Goal: Information Seeking & Learning: Learn about a topic

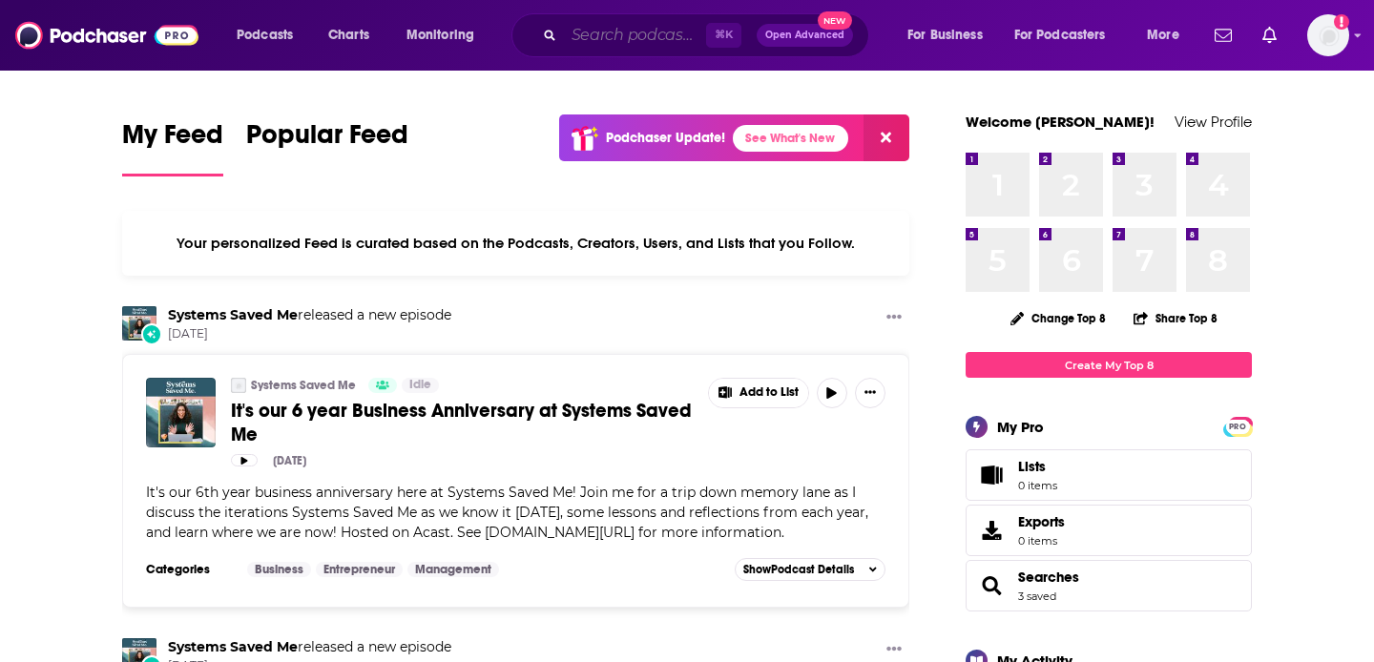
click at [647, 34] on input "Search podcasts, credits, & more..." at bounding box center [635, 35] width 142 height 31
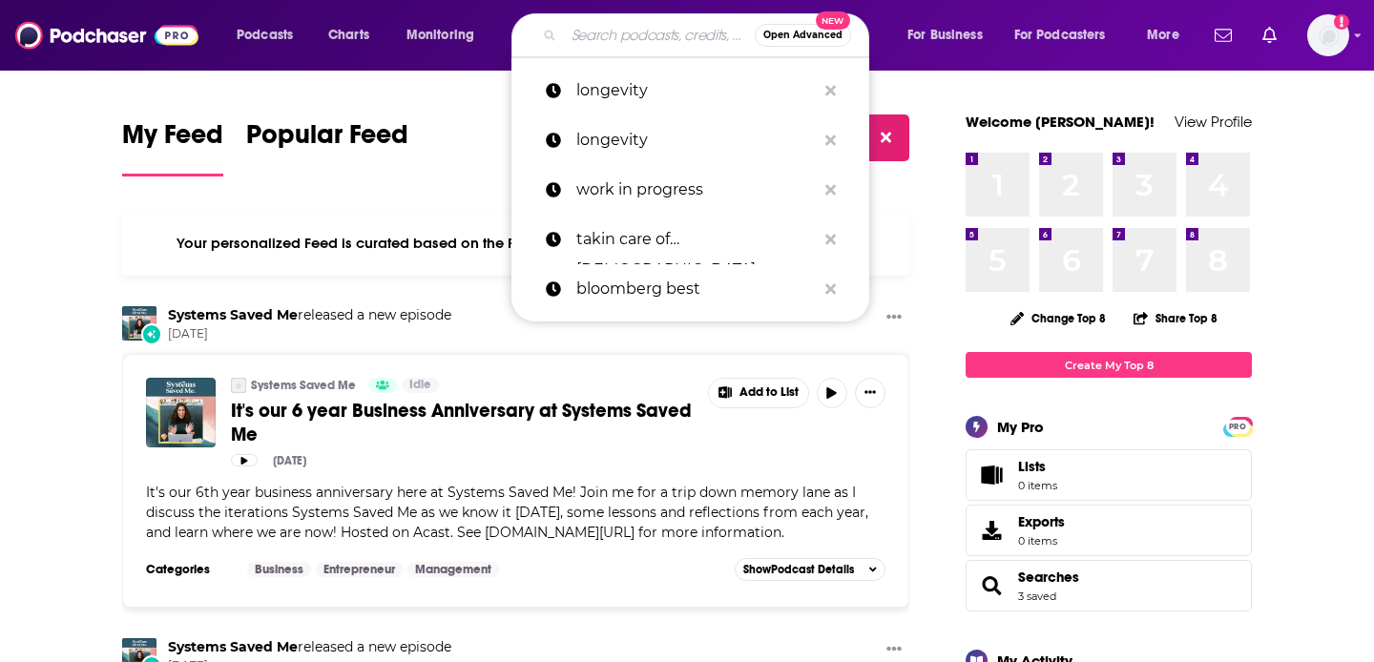
paste input "On the Record with [PERSON_NAME] 70 subscribers"
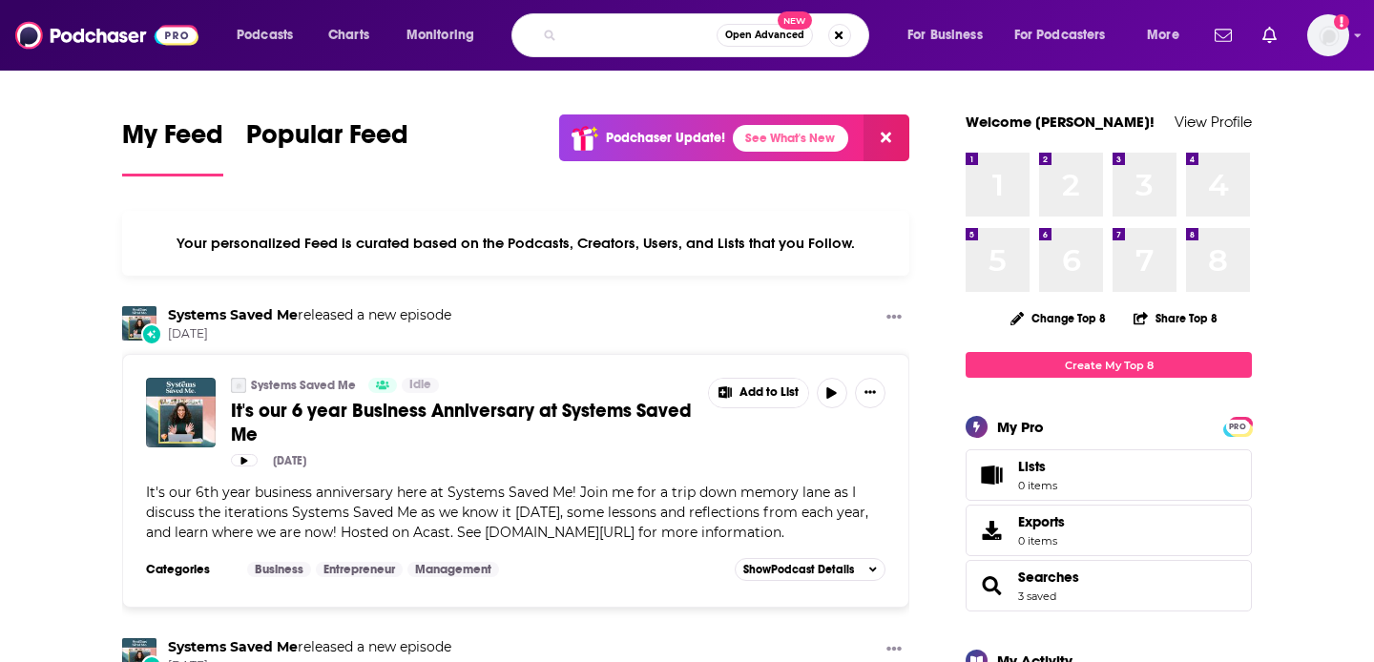
click at [602, 32] on input "On the Record with [PERSON_NAME] 70 subscribers" at bounding box center [640, 35] width 153 height 31
type input "On the Record with [PERSON_NAME]"
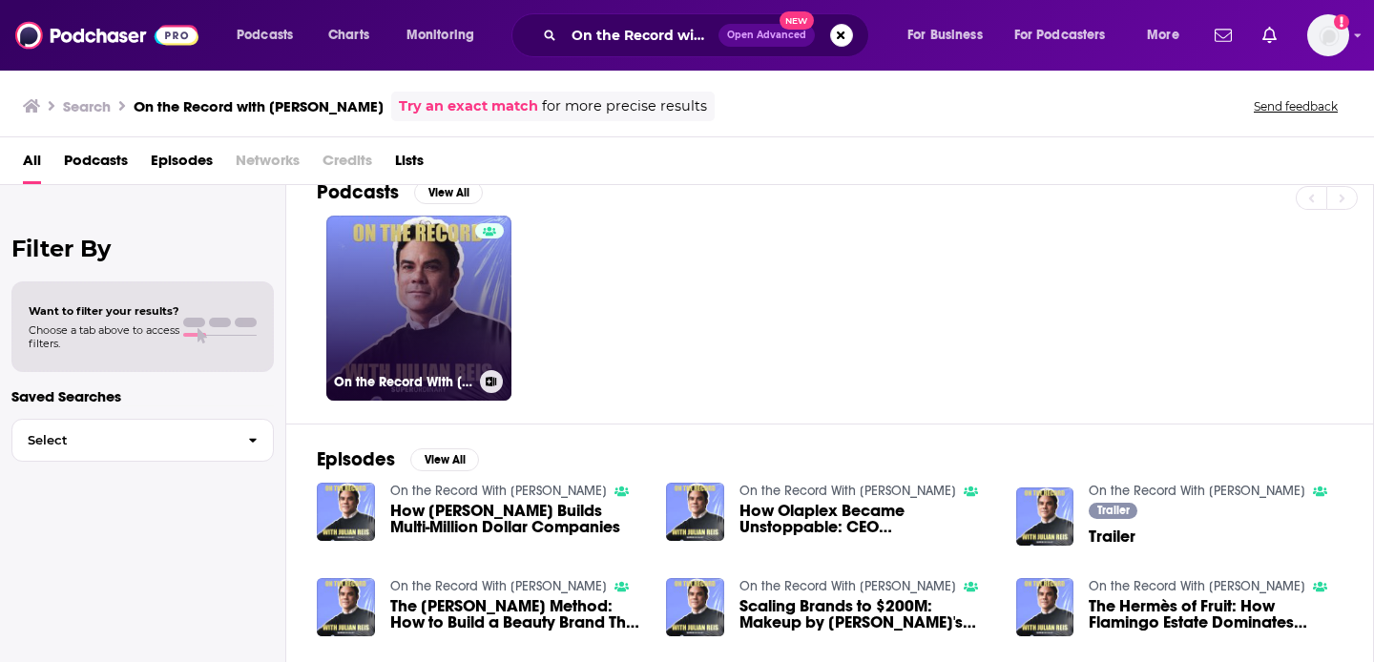
scroll to position [29, 0]
click at [436, 309] on link "On the Record With [PERSON_NAME]" at bounding box center [418, 307] width 185 height 185
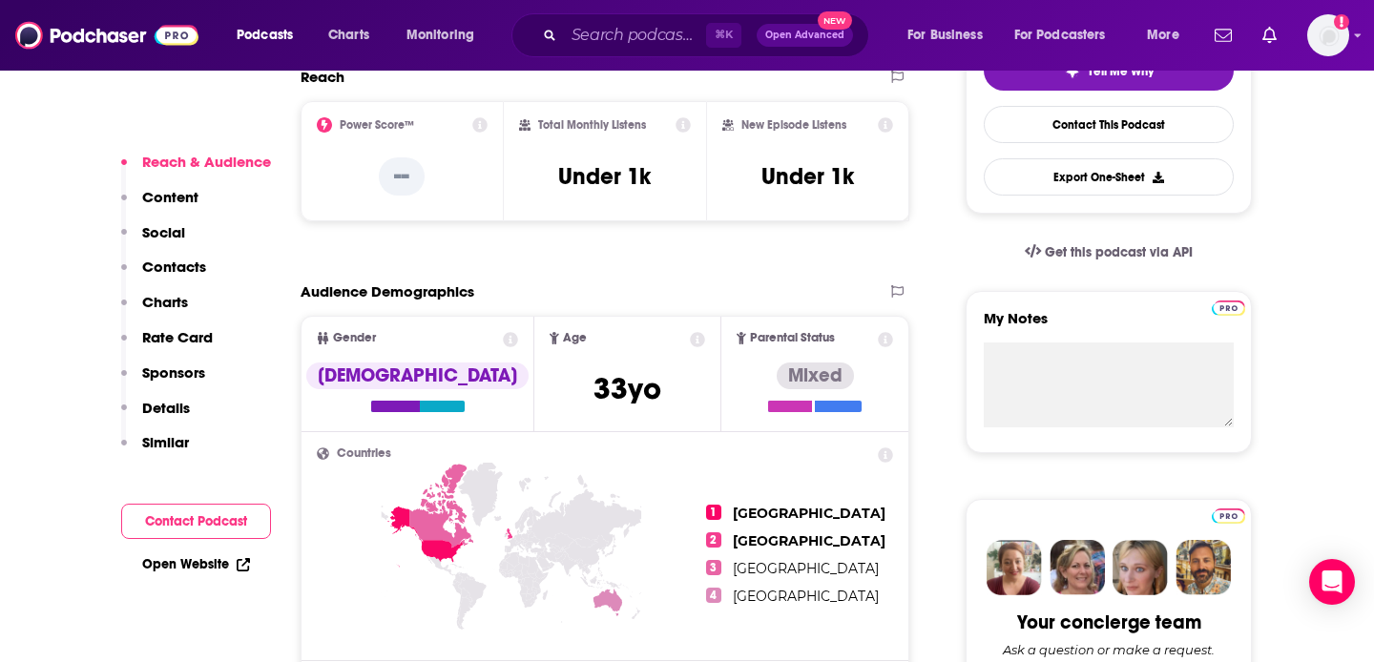
scroll to position [488, 0]
